Goal: Find specific page/section: Find specific page/section

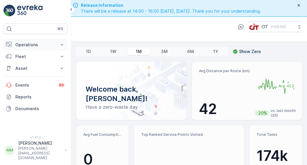
click at [36, 48] on button "Operations" at bounding box center [36, 45] width 64 height 12
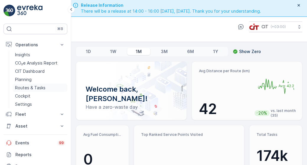
click at [36, 89] on p "Routes & Tasks" at bounding box center [30, 88] width 30 height 6
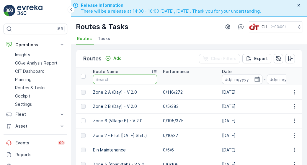
click at [124, 80] on input "text" at bounding box center [125, 79] width 64 height 9
type input "5"
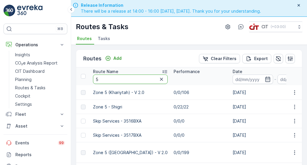
click at [124, 80] on input "5" at bounding box center [130, 79] width 75 height 9
click at [158, 81] on icon "button" at bounding box center [161, 79] width 6 height 6
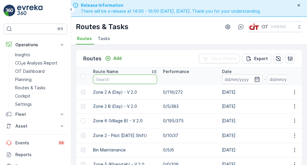
click at [130, 81] on input "text" at bounding box center [125, 79] width 64 height 9
type input "5116"
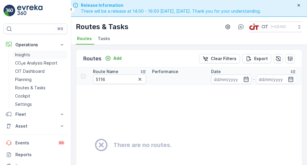
click at [37, 55] on link "Insights" at bounding box center [40, 55] width 55 height 8
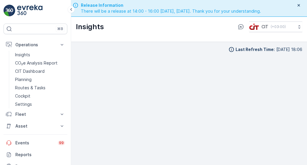
scroll to position [17, 0]
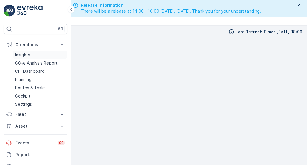
click at [26, 58] on link "Insights" at bounding box center [40, 55] width 55 height 8
click at [37, 88] on p "Routes & Tasks" at bounding box center [30, 88] width 30 height 6
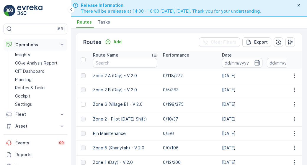
click at [55, 46] on p "Operations" at bounding box center [35, 45] width 40 height 6
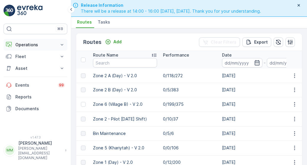
click at [53, 43] on p "Operations" at bounding box center [35, 45] width 40 height 6
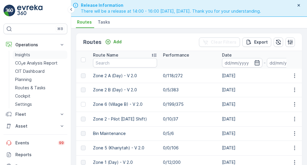
click at [53, 52] on link "Insights" at bounding box center [40, 55] width 55 height 8
